Goal: Information Seeking & Learning: Understand process/instructions

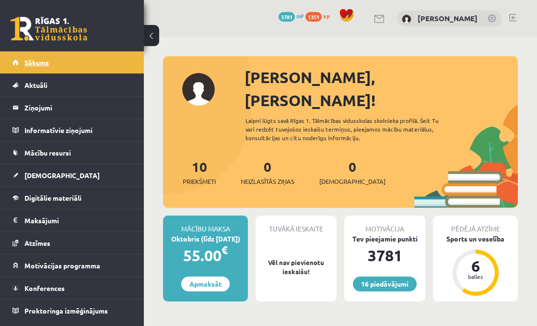
click at [79, 62] on link "Sākums" at bounding box center [71, 62] width 119 height 22
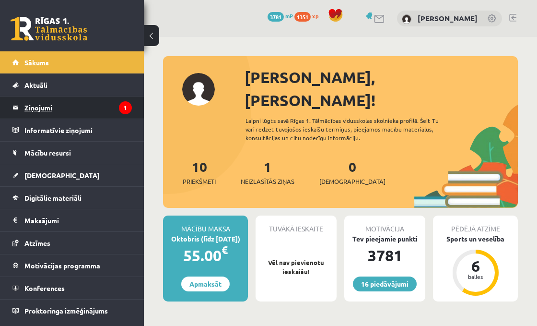
click at [115, 113] on legend "Ziņojumi 1" at bounding box center [77, 107] width 107 height 22
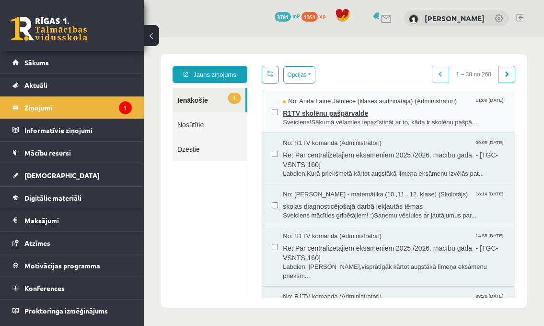
click at [312, 118] on span "Sveiciens!Sākumā vēlamies iepazīstināt ar to, kāda ir skolēnu pašpā..." at bounding box center [394, 122] width 223 height 9
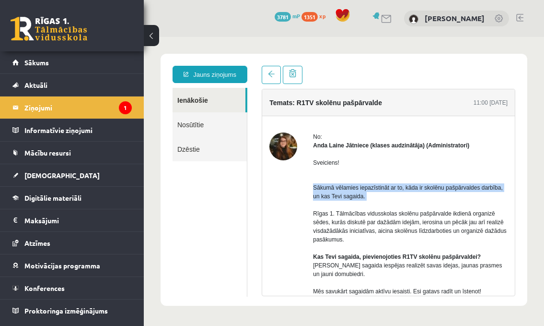
drag, startPoint x: 315, startPoint y: 190, endPoint x: 442, endPoint y: 206, distance: 128.1
click at [442, 206] on p "Sākumā vēlamies iepazīstināt ar to, kāda ir skolēnu pašpārvaldes darbība, un ka…" at bounding box center [410, 235] width 195 height 121
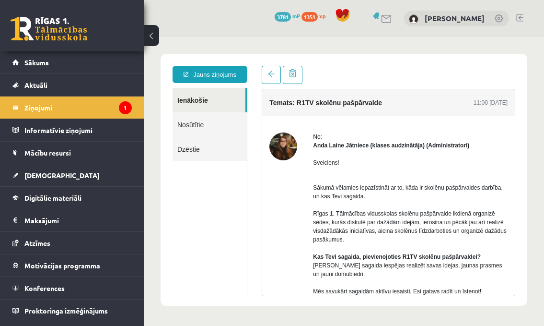
scroll to position [96, 0]
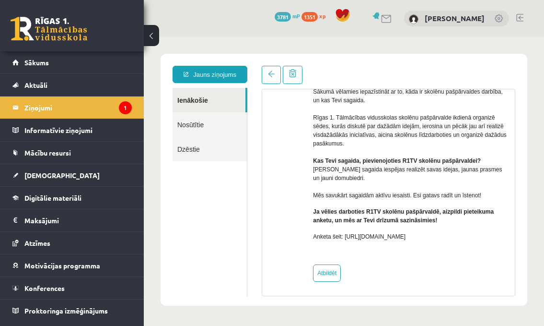
drag, startPoint x: 326, startPoint y: 162, endPoint x: 483, endPoint y: 229, distance: 170.2
click at [483, 229] on div "Sveiciens! Sākumā vēlamies iepazīstināt ar to, kāda ir skolēnu pašpārvaldes dar…" at bounding box center [410, 155] width 195 height 203
drag, startPoint x: 420, startPoint y: 240, endPoint x: 345, endPoint y: 239, distance: 74.4
click at [345, 239] on p "Anketa šeit: https://forms.gle/KiGbehqJisokGurV9" at bounding box center [410, 236] width 195 height 9
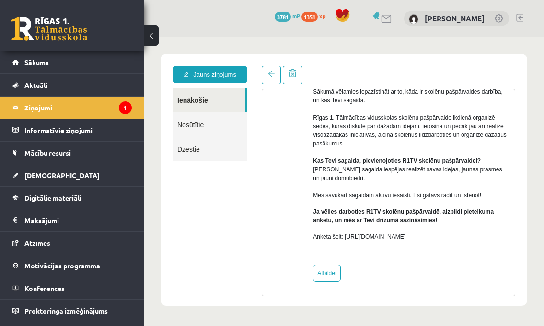
copy p "https://forms.gle/KiGbehqJisokGurV9"
click at [274, 175] on div at bounding box center [284, 155] width 28 height 238
drag, startPoint x: 337, startPoint y: 196, endPoint x: 484, endPoint y: 189, distance: 146.9
click at [484, 189] on p "Sākumā vēlamies iepazīstināt ar to, kāda ir skolēnu pašpārvaldes darbība, un ka…" at bounding box center [410, 139] width 195 height 121
drag, startPoint x: 484, startPoint y: 191, endPoint x: 484, endPoint y: 200, distance: 8.2
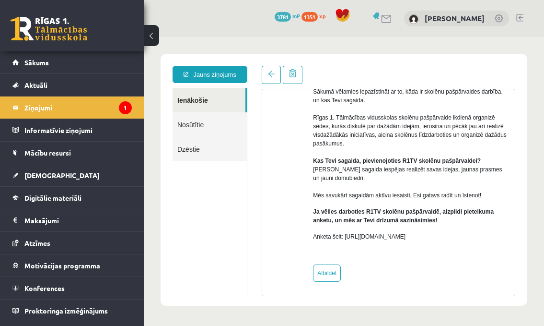
click at [484, 197] on p "Sākumā vēlamies iepazīstināt ar to, kāda ir skolēnu pašpārvaldes darbība, un ka…" at bounding box center [410, 139] width 195 height 121
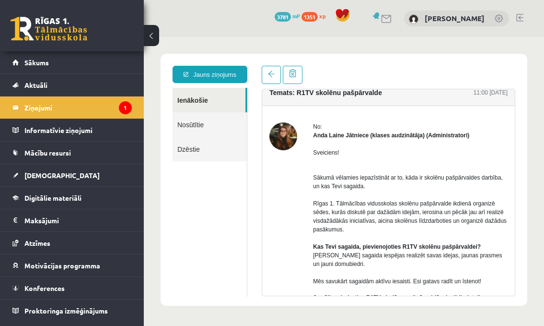
scroll to position [0, 0]
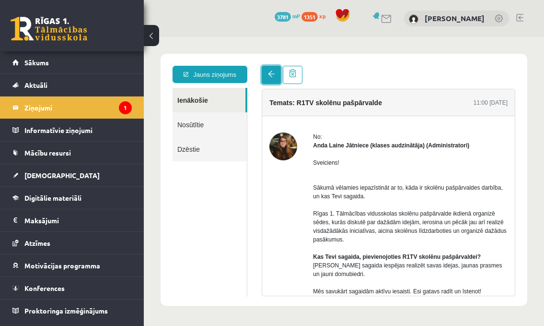
click at [272, 79] on link at bounding box center [271, 75] width 19 height 18
click at [67, 103] on legend "Ziņojumi 1" at bounding box center [77, 107] width 107 height 22
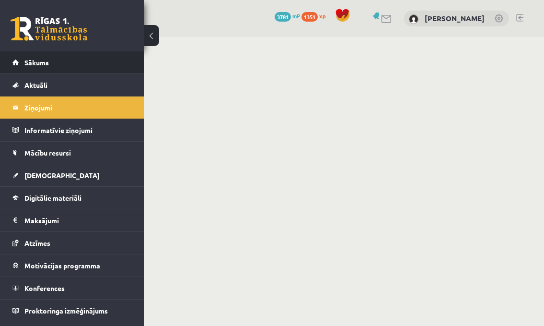
click at [57, 68] on link "Sākums" at bounding box center [71, 62] width 119 height 22
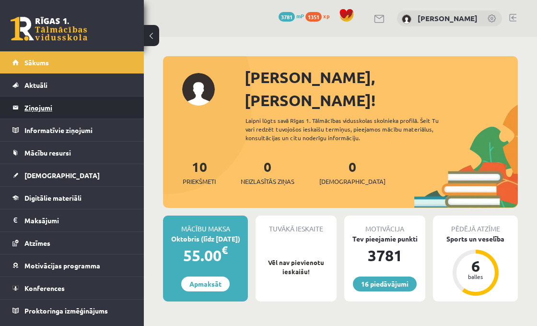
click at [54, 106] on legend "Ziņojumi 0" at bounding box center [77, 107] width 107 height 22
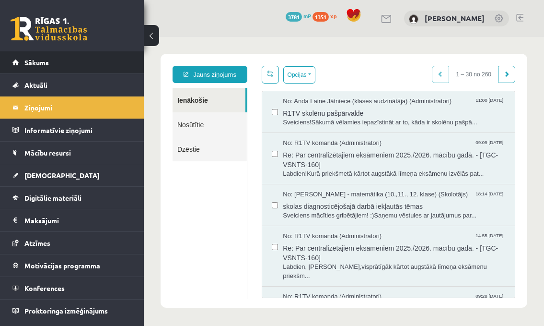
click at [73, 59] on link "Sākums" at bounding box center [71, 62] width 119 height 22
